Goal: Task Accomplishment & Management: Use online tool/utility

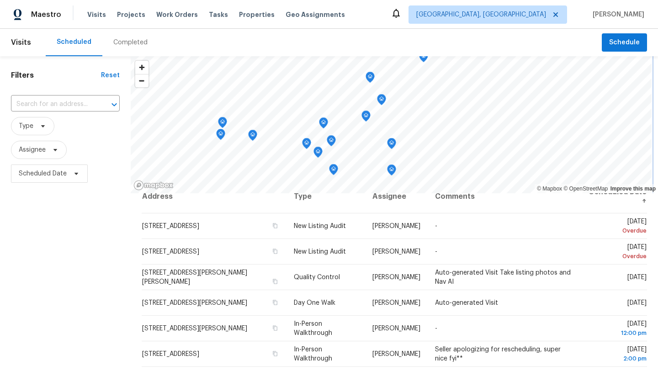
scroll to position [11, 0]
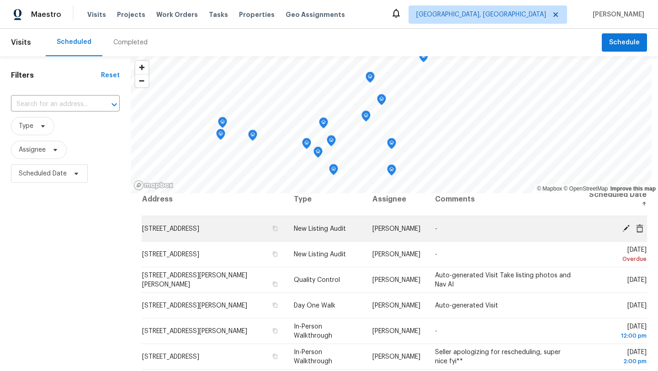
click at [625, 227] on icon at bounding box center [626, 228] width 8 height 8
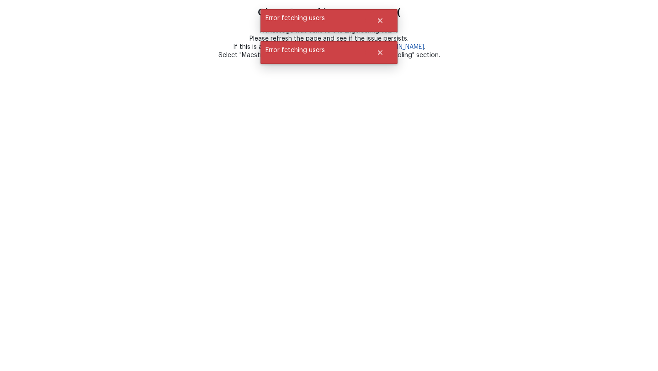
click at [254, 59] on html "Oh no. Something went wrong :( A message was sent to the Engineering team. Plea…" at bounding box center [329, 29] width 658 height 59
click at [380, 18] on icon "Close" at bounding box center [379, 20] width 7 height 7
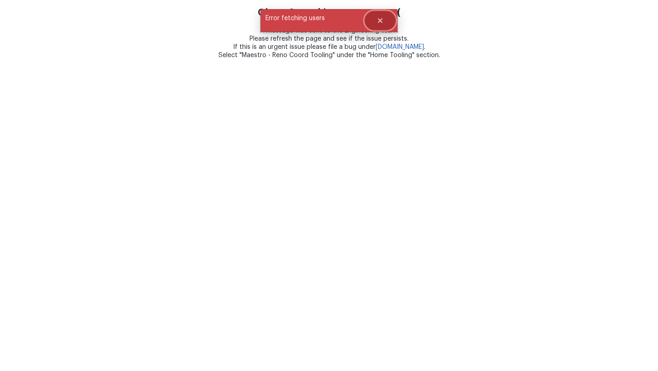
click at [380, 22] on icon "Close" at bounding box center [379, 20] width 7 height 7
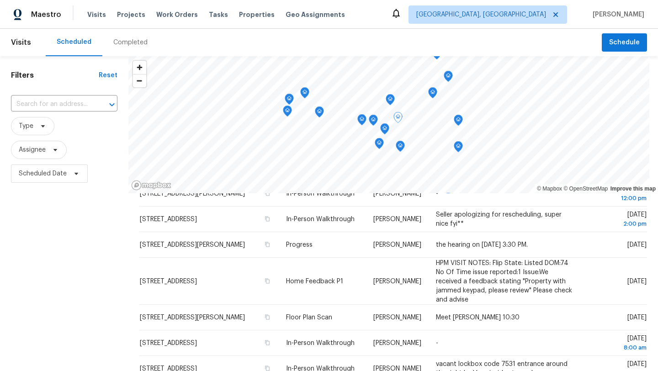
scroll to position [151, 0]
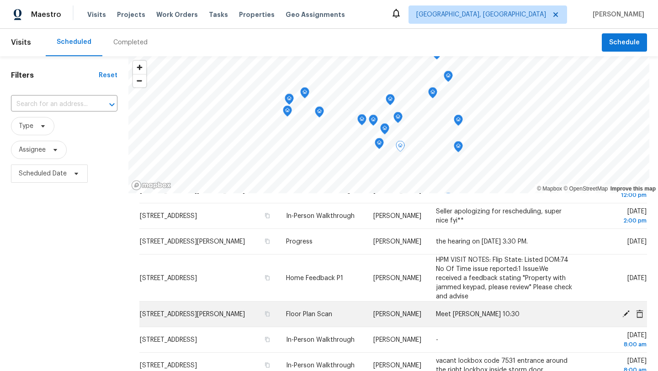
click at [177, 313] on span "[STREET_ADDRESS][PERSON_NAME]" at bounding box center [192, 314] width 105 height 6
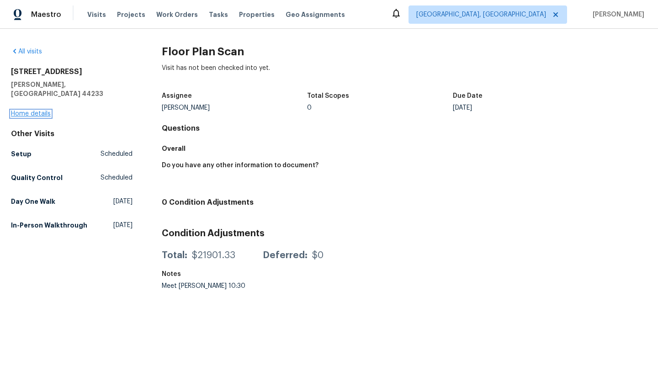
click at [32, 111] on link "Home details" at bounding box center [31, 114] width 40 height 6
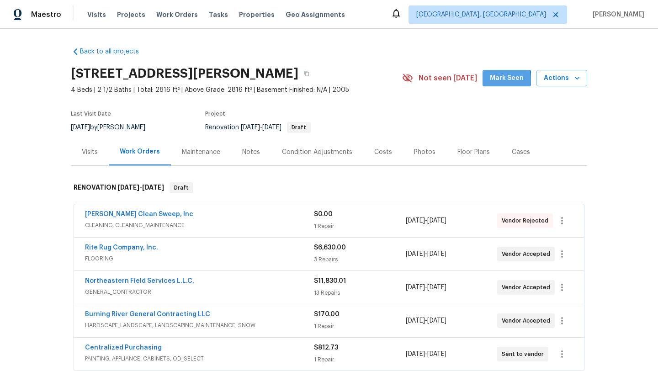
click at [497, 80] on span "Mark Seen" at bounding box center [507, 78] width 34 height 11
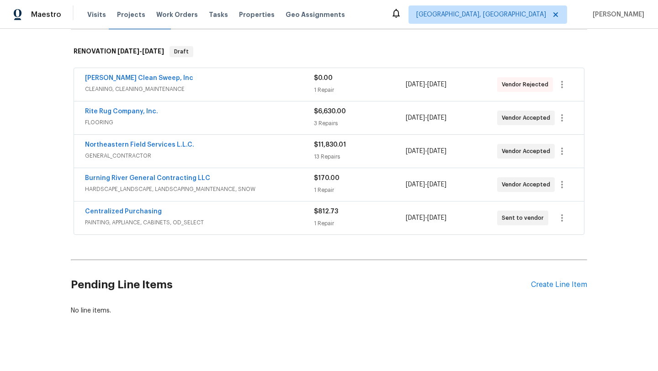
scroll to position [137, 0]
click at [563, 83] on icon "button" at bounding box center [561, 84] width 11 height 11
click at [565, 84] on li "Edit" at bounding box center [600, 84] width 99 height 15
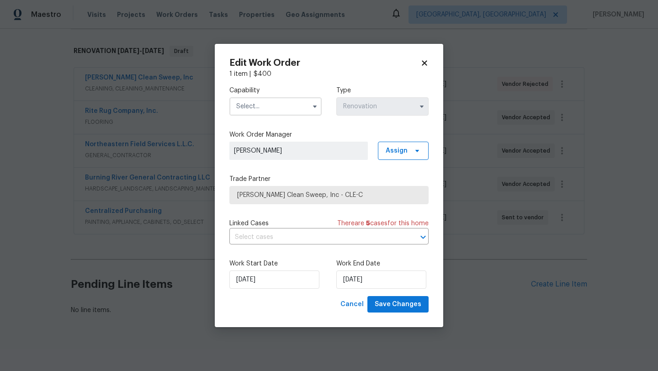
click at [261, 111] on input "text" at bounding box center [275, 106] width 92 height 18
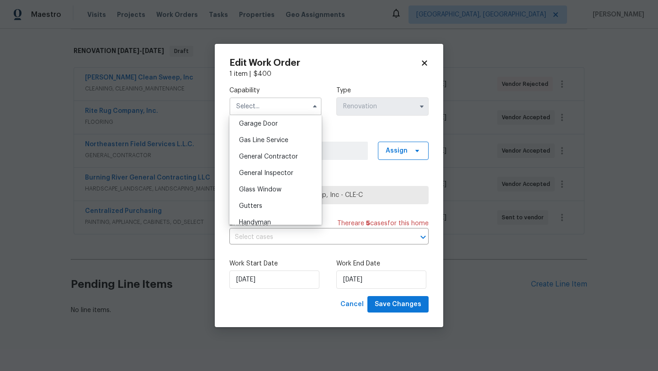
scroll to position [419, 0]
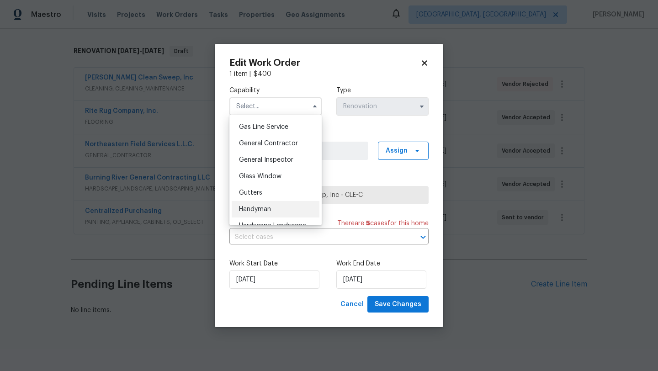
click at [278, 212] on div "Handyman" at bounding box center [276, 209] width 88 height 16
type input "Handyman"
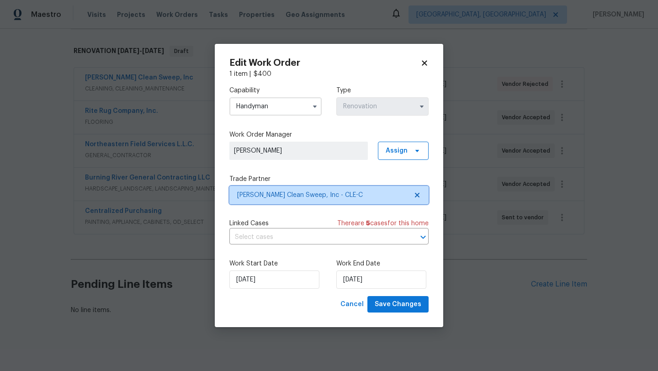
click at [273, 196] on span "Moran's Clean Sweep, Inc - CLE-C" at bounding box center [322, 194] width 170 height 9
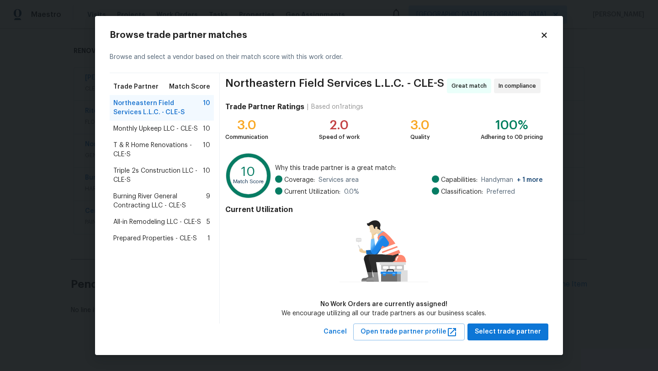
click at [148, 239] on span "Prepared Properties - CLE-S" at bounding box center [155, 238] width 84 height 9
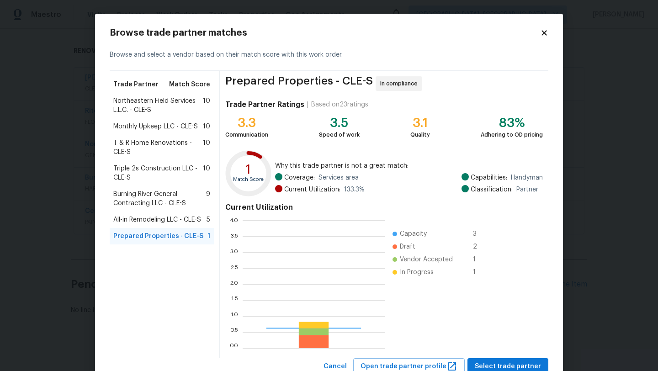
scroll to position [128, 142]
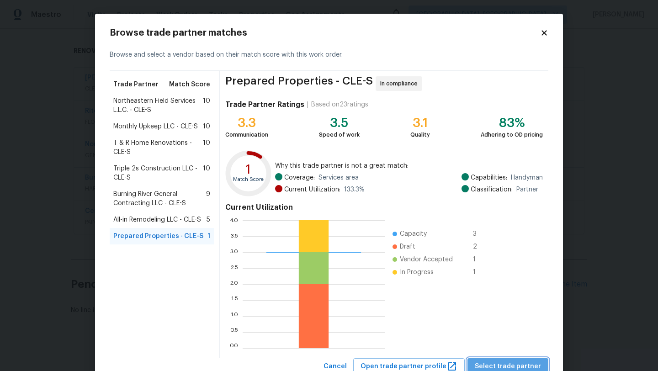
click at [512, 365] on span "Select trade partner" at bounding box center [507, 366] width 66 height 11
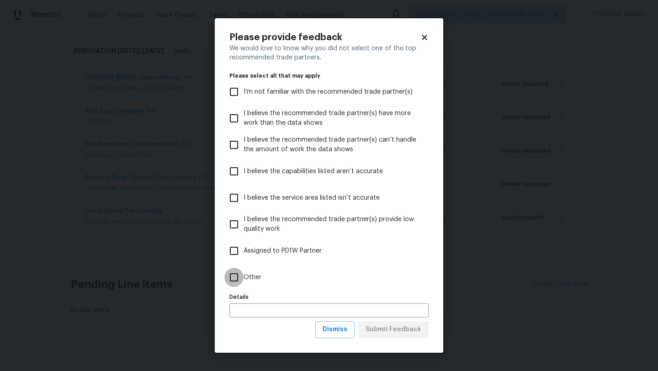
click at [236, 281] on input "Other" at bounding box center [233, 277] width 19 height 19
checkbox input "true"
click at [408, 328] on span "Submit Feedback" at bounding box center [393, 329] width 56 height 11
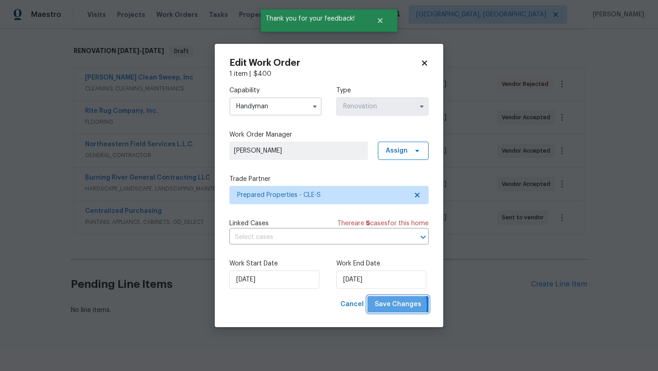
click at [380, 306] on span "Save Changes" at bounding box center [397, 304] width 47 height 11
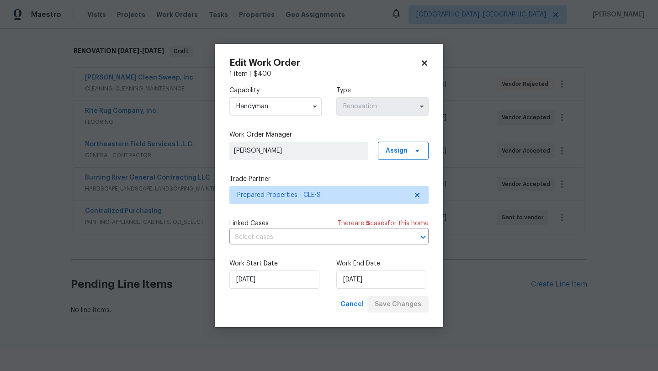
scroll to position [109, 0]
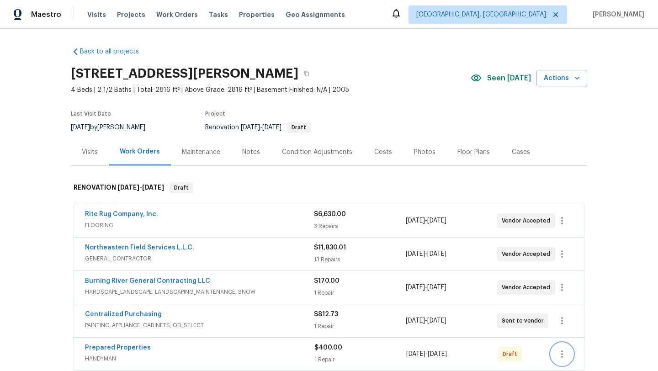
click at [562, 358] on icon "button" at bounding box center [561, 353] width 11 height 11
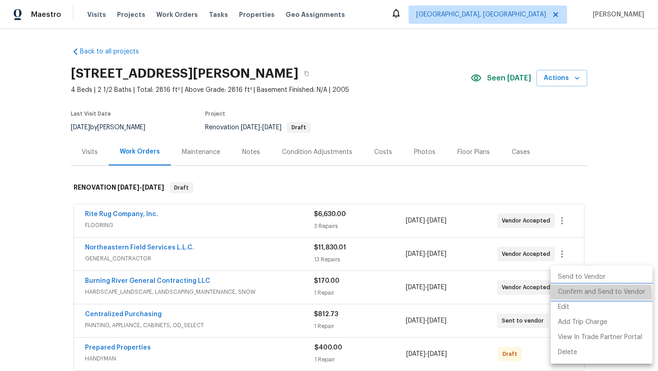
click at [571, 295] on li "Confirm and Send to Vendor" at bounding box center [601, 292] width 102 height 15
